Goal: Task Accomplishment & Management: Find specific page/section

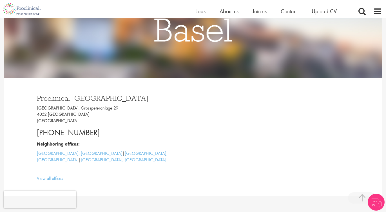
scroll to position [96, 0]
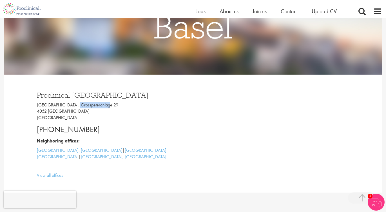
drag, startPoint x: 70, startPoint y: 106, endPoint x: 100, endPoint y: 105, distance: 29.9
click at [100, 105] on p "Grosspeter Tower, Grosspeteranlage 29 4052 Basel Switzerland" at bounding box center [113, 111] width 152 height 19
copy p "Grosspeteranlage"
click at [201, 12] on span "Jobs" at bounding box center [201, 11] width 10 height 7
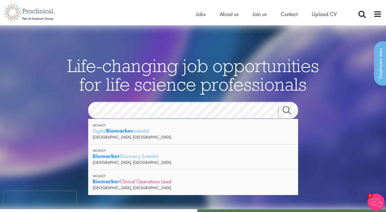
click at [107, 181] on strong "Biomarker" at bounding box center [106, 181] width 27 height 7
